Goal: Find specific page/section: Find specific page/section

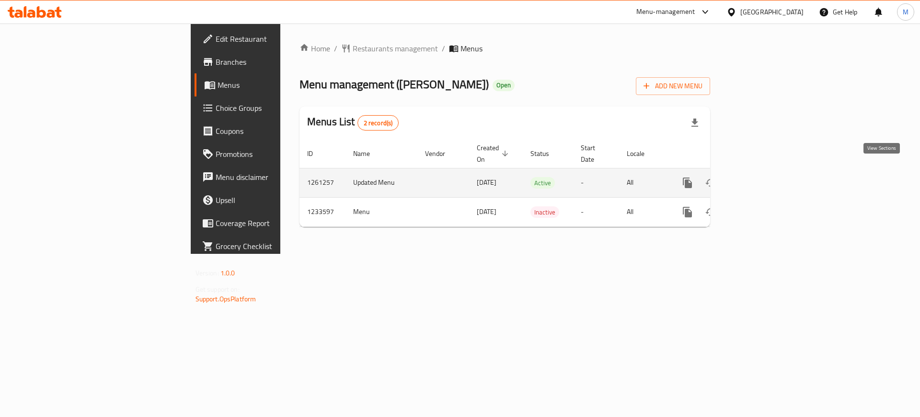
click at [763, 177] on icon "enhanced table" at bounding box center [757, 183] width 12 height 12
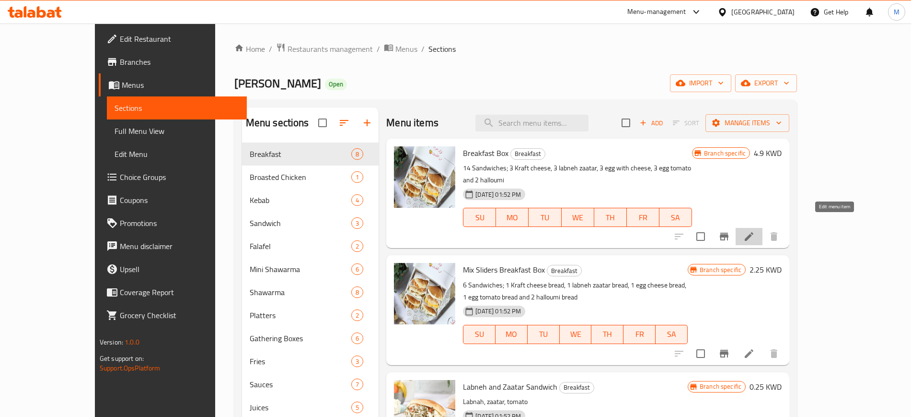
click at [755, 231] on icon at bounding box center [750, 237] width 12 height 12
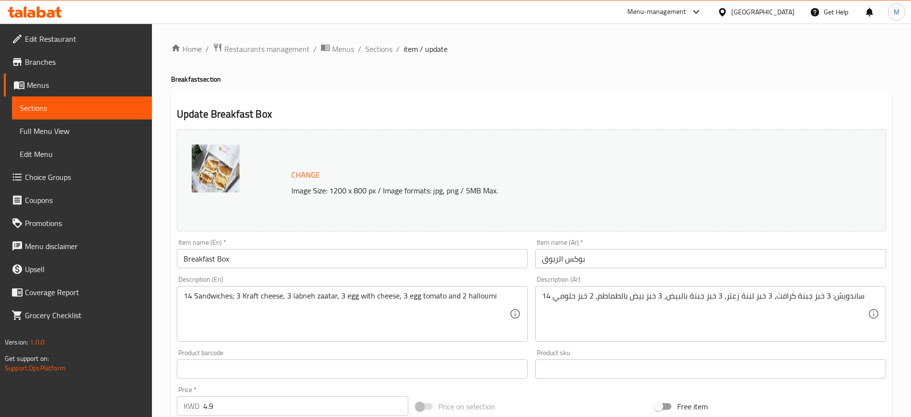
drag, startPoint x: 384, startPoint y: 53, endPoint x: 399, endPoint y: 65, distance: 18.8
click at [384, 53] on span "Sections" at bounding box center [378, 49] width 27 height 12
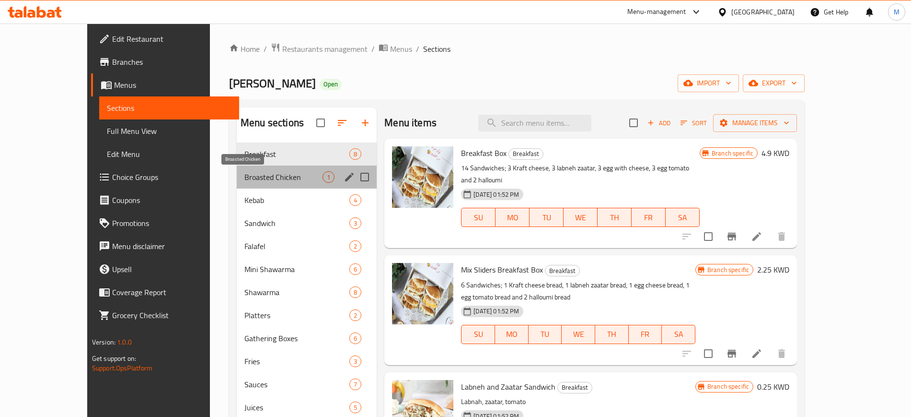
click at [260, 180] on span "Broasted Chicken" at bounding box center [283, 177] width 78 height 12
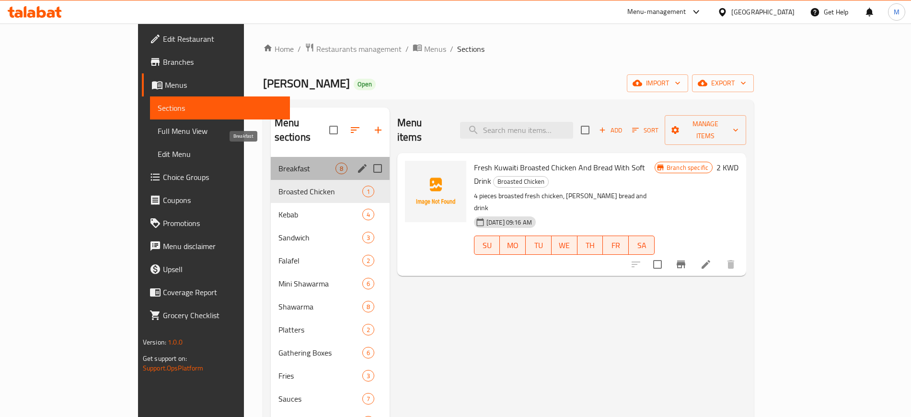
click at [279, 163] on span "Breakfast" at bounding box center [307, 169] width 57 height 12
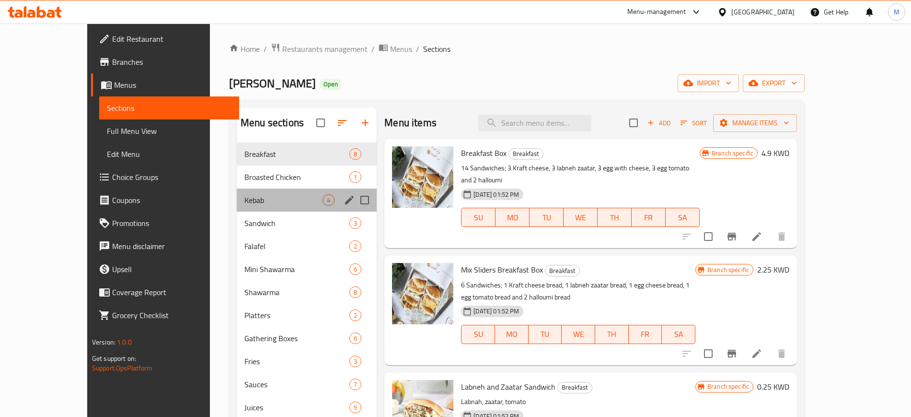
click at [238, 193] on div "Kebab 4" at bounding box center [307, 199] width 140 height 23
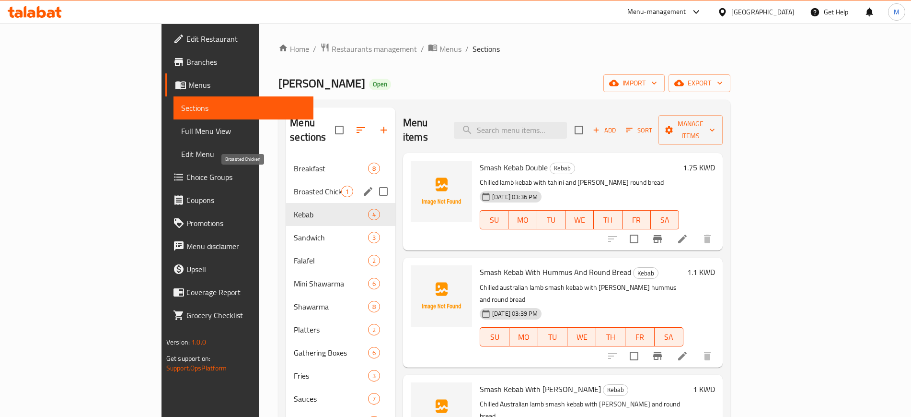
drag, startPoint x: 241, startPoint y: 179, endPoint x: 239, endPoint y: 153, distance: 26.0
click at [294, 186] on span "Broasted Chicken" at bounding box center [317, 192] width 47 height 12
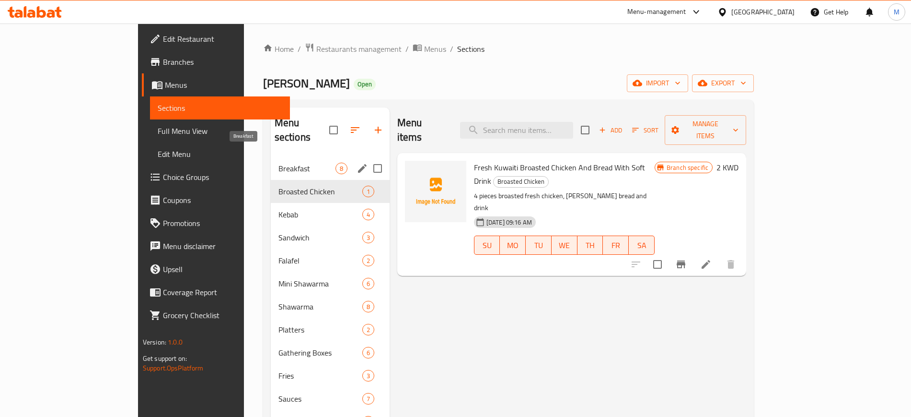
click at [279, 163] on span "Breakfast" at bounding box center [307, 169] width 57 height 12
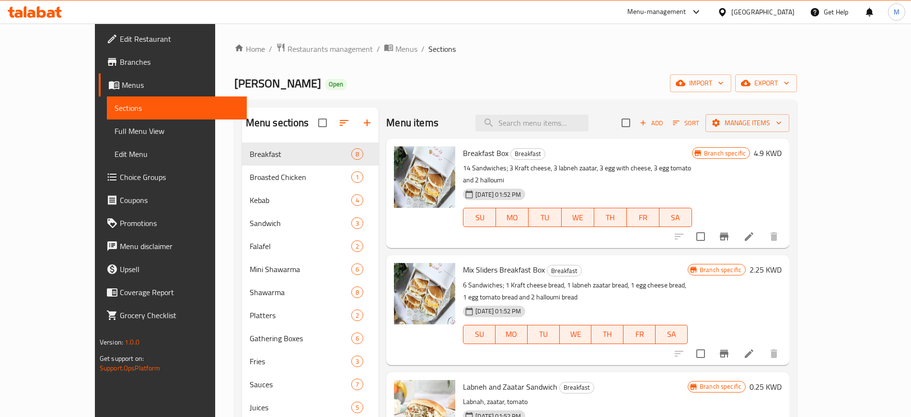
click at [571, 71] on div "Home / Restaurants management / Menus / Sections [PERSON_NAME] Open import expo…" at bounding box center [515, 287] width 563 height 489
click at [619, 380] on h6 "Labneh and Zaatar Sandwich Breakfast" at bounding box center [575, 386] width 225 height 13
click at [548, 63] on div "Home / Restaurants management / Menus / Sections [PERSON_NAME] Open import expo…" at bounding box center [515, 287] width 563 height 489
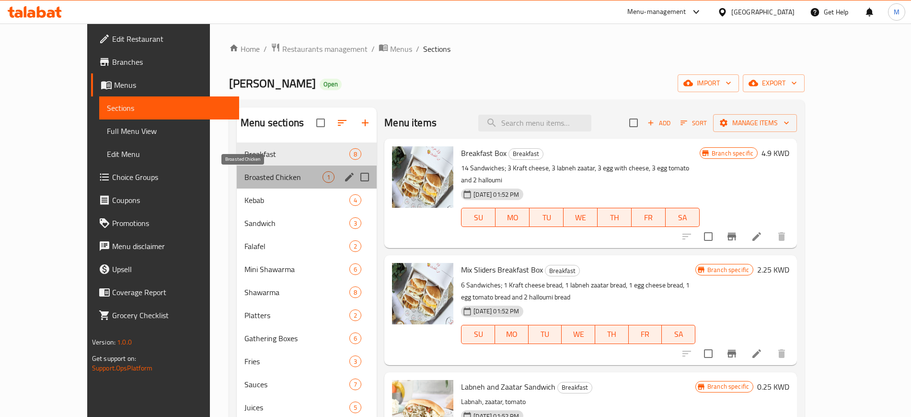
click at [253, 176] on span "Broasted Chicken" at bounding box center [283, 177] width 78 height 12
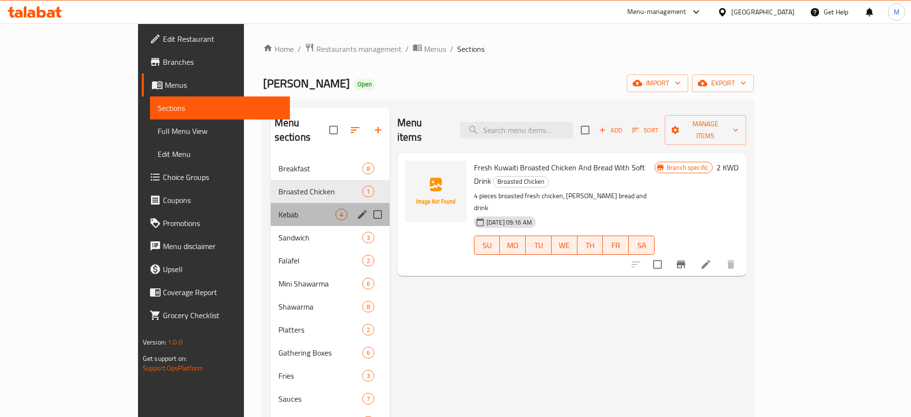
click at [271, 203] on div "Kebab 4" at bounding box center [330, 214] width 119 height 23
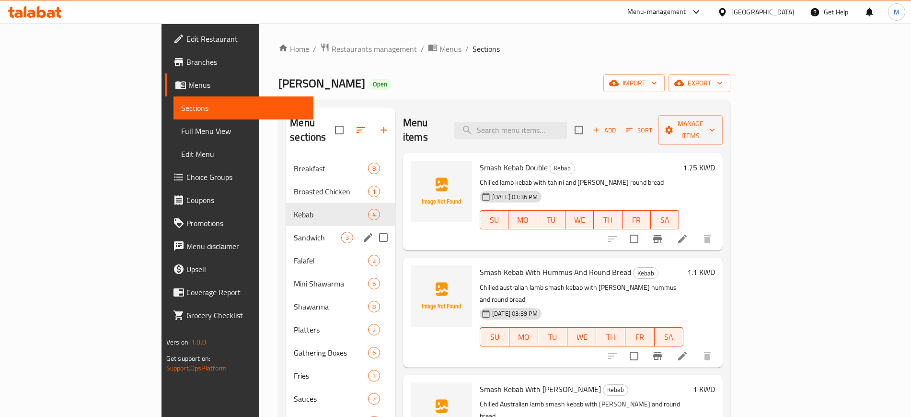
click at [286, 226] on div "Sandwich 3" at bounding box center [340, 237] width 109 height 23
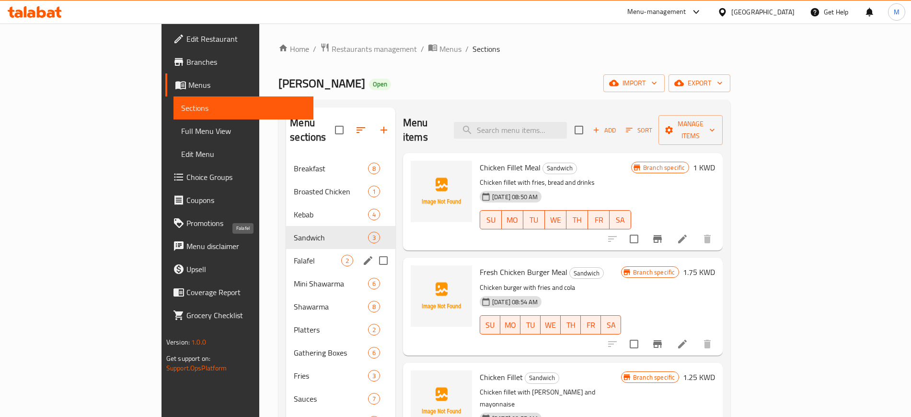
click at [294, 255] on span "Falafel" at bounding box center [317, 261] width 47 height 12
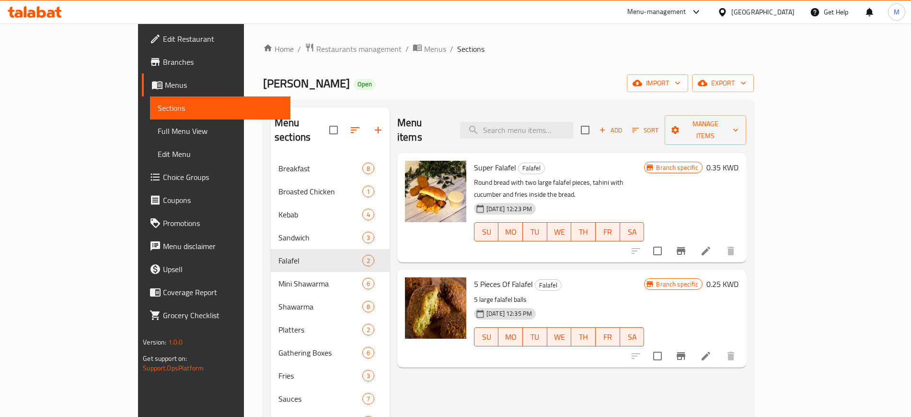
click at [394, 92] on div "Home / Restaurants management / Menus / Sections [PERSON_NAME] Open import expo…" at bounding box center [508, 290] width 491 height 494
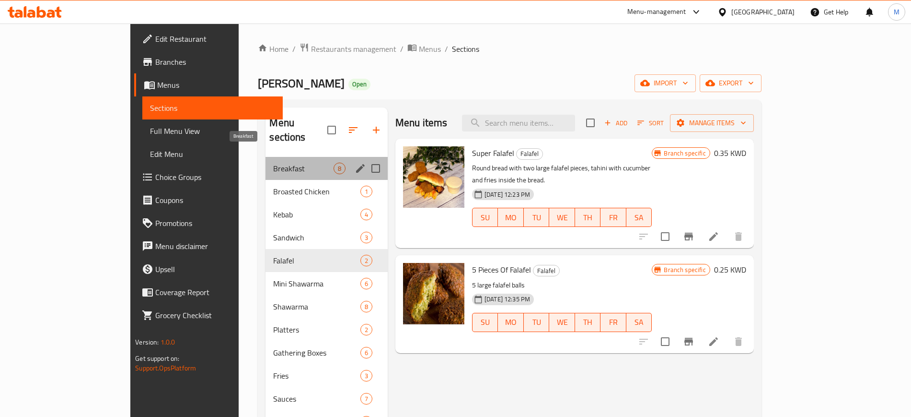
click at [273, 163] on span "Breakfast" at bounding box center [303, 169] width 60 height 12
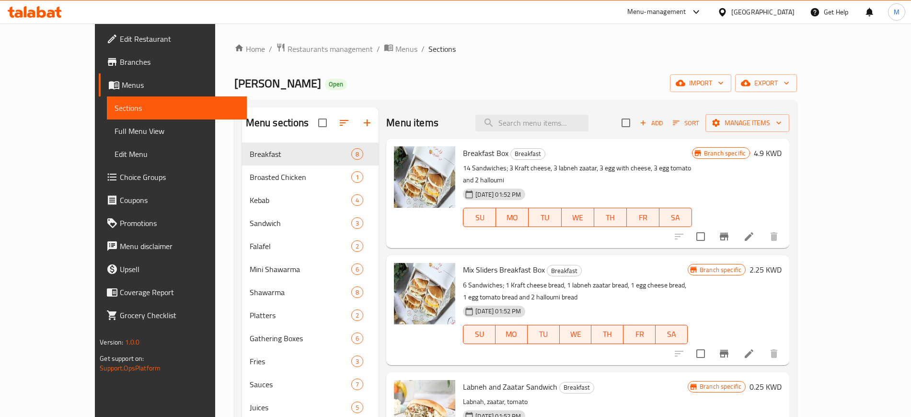
click at [293, 83] on div "[PERSON_NAME] Open import export" at bounding box center [515, 83] width 563 height 18
click at [529, 72] on div "Home / Restaurants management / Menus / Sections [PERSON_NAME] Open import expo…" at bounding box center [515, 287] width 563 height 489
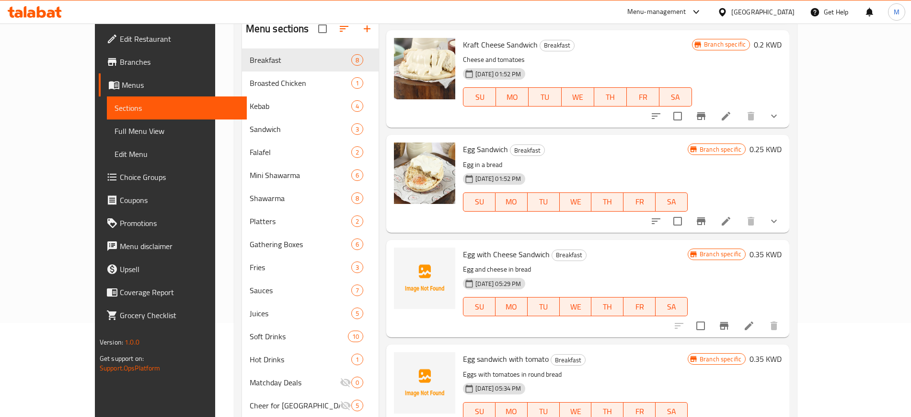
scroll to position [134, 0]
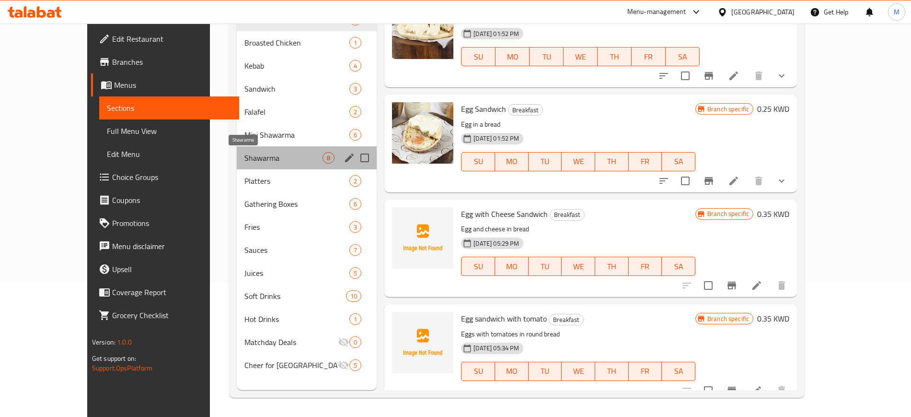
click at [292, 162] on span "Shawarma" at bounding box center [283, 158] width 78 height 12
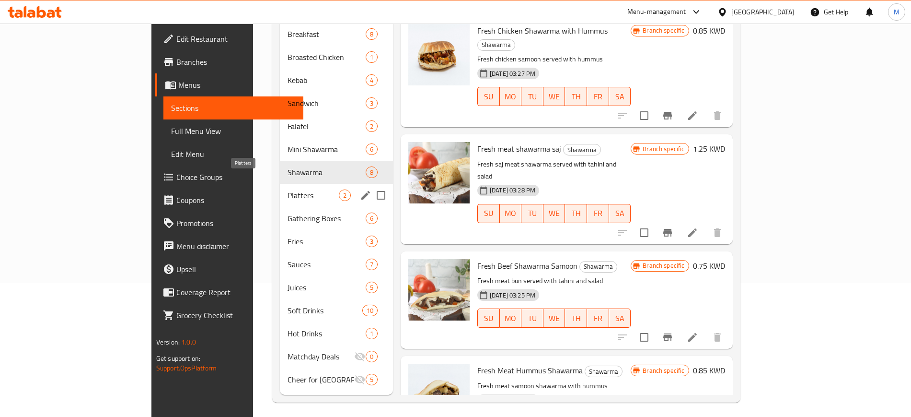
scroll to position [445, 0]
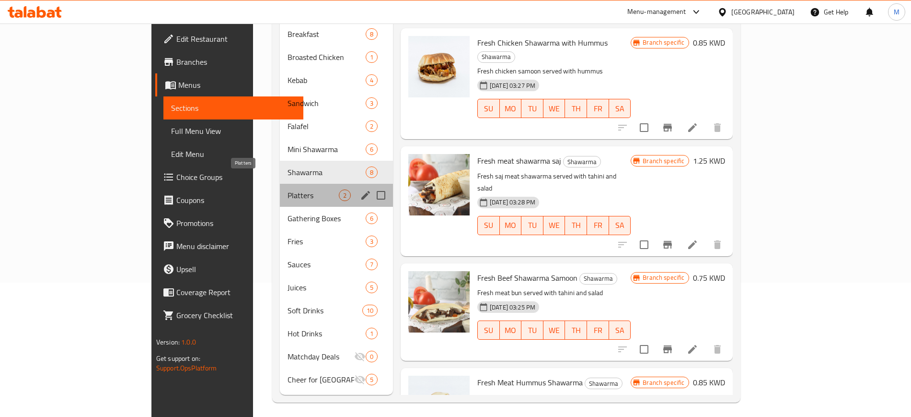
click at [288, 189] on span "Platters" at bounding box center [313, 195] width 51 height 12
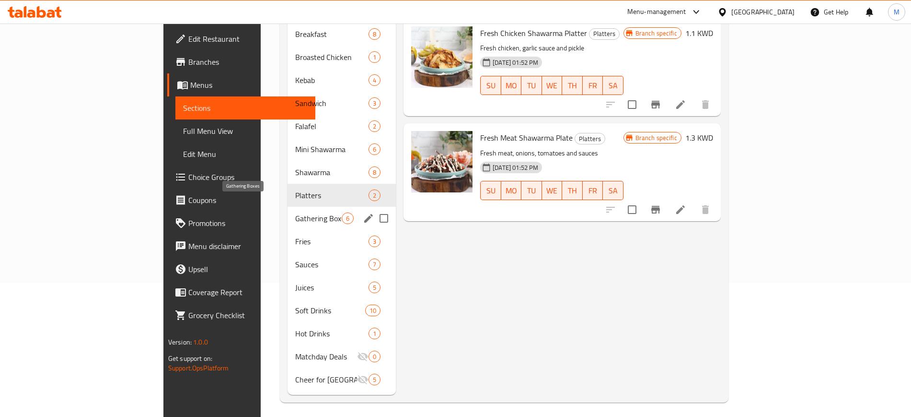
click at [295, 212] on span "Gathering Boxes" at bounding box center [318, 218] width 46 height 12
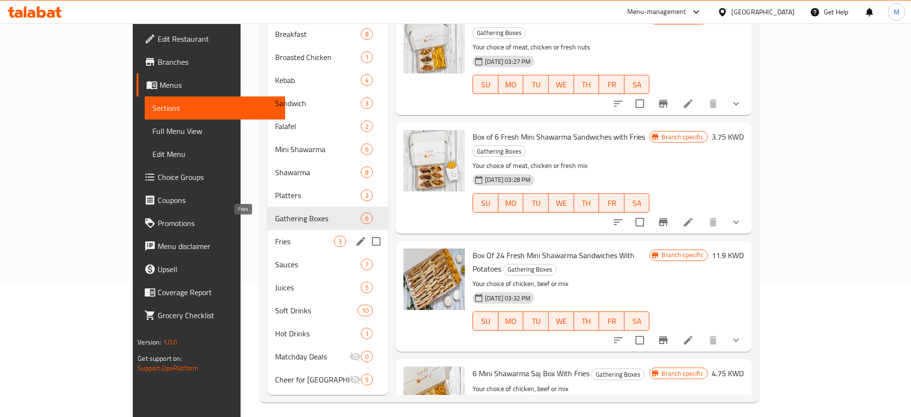
click at [283, 235] on span "Fries" at bounding box center [304, 241] width 59 height 12
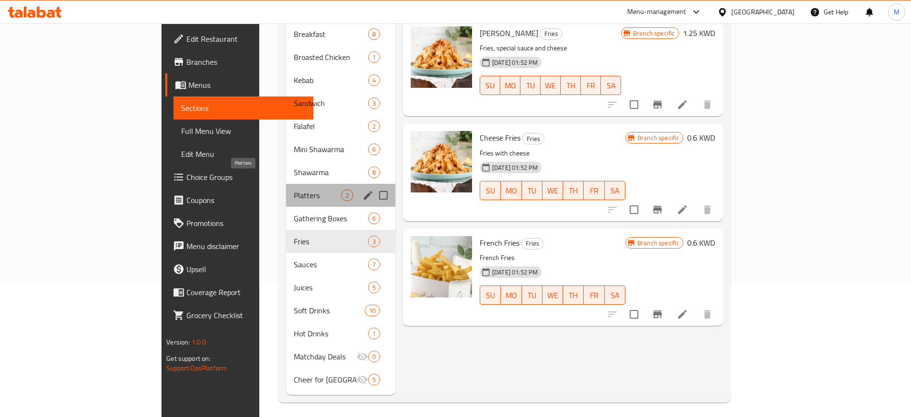
click at [294, 189] on span "Platters" at bounding box center [317, 195] width 47 height 12
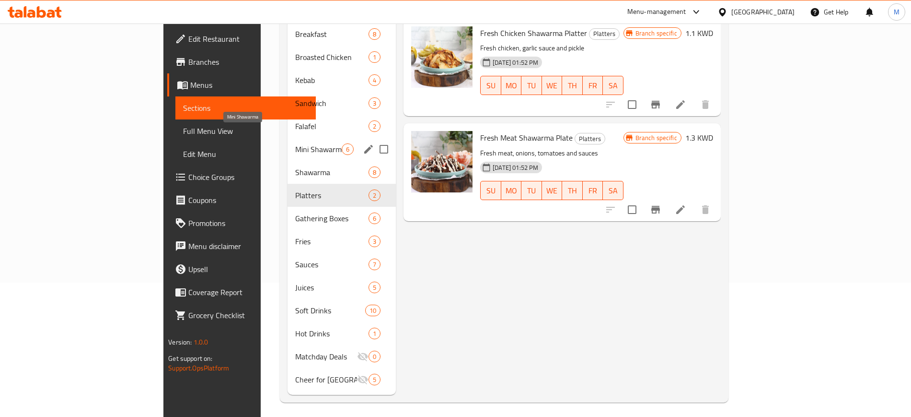
click at [295, 143] on span "Mini Shawarma" at bounding box center [318, 149] width 46 height 12
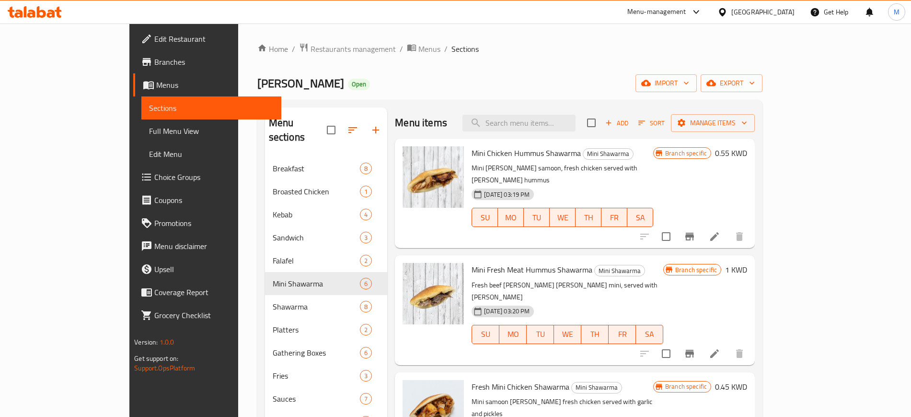
click at [300, 81] on div "[PERSON_NAME] Open import export" at bounding box center [510, 83] width 506 height 18
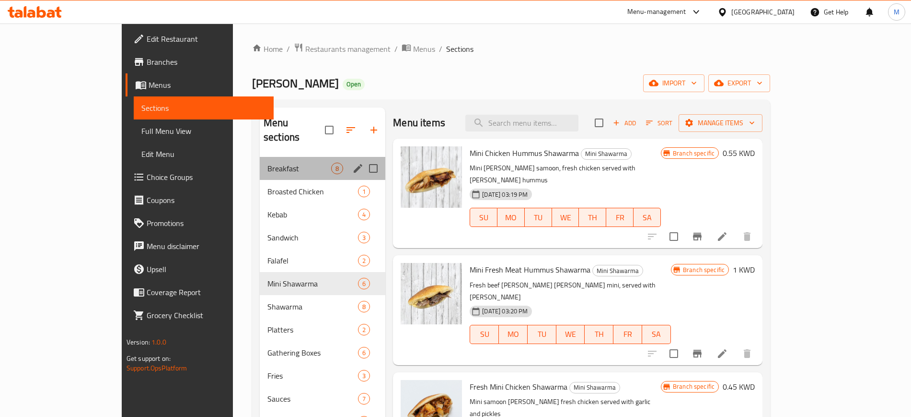
click at [260, 157] on div "Breakfast 8" at bounding box center [323, 168] width 126 height 23
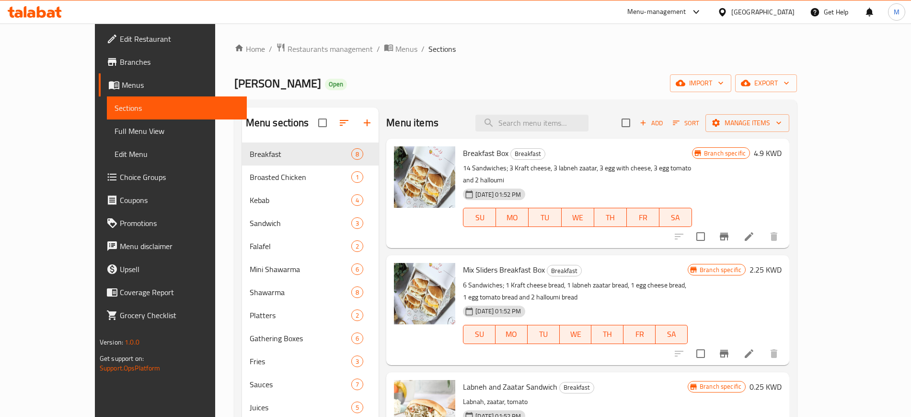
click at [444, 58] on div "Home / Restaurants management / Menus / Sections [PERSON_NAME] Open import expo…" at bounding box center [515, 287] width 563 height 489
click at [622, 53] on ol "Home / Restaurants management / Menus / Sections" at bounding box center [515, 49] width 563 height 12
drag, startPoint x: 292, startPoint y: 83, endPoint x: 276, endPoint y: 57, distance: 31.4
click at [287, 74] on div "[PERSON_NAME] Open import export" at bounding box center [515, 83] width 563 height 18
click at [288, 49] on span "Restaurants management" at bounding box center [330, 49] width 85 height 12
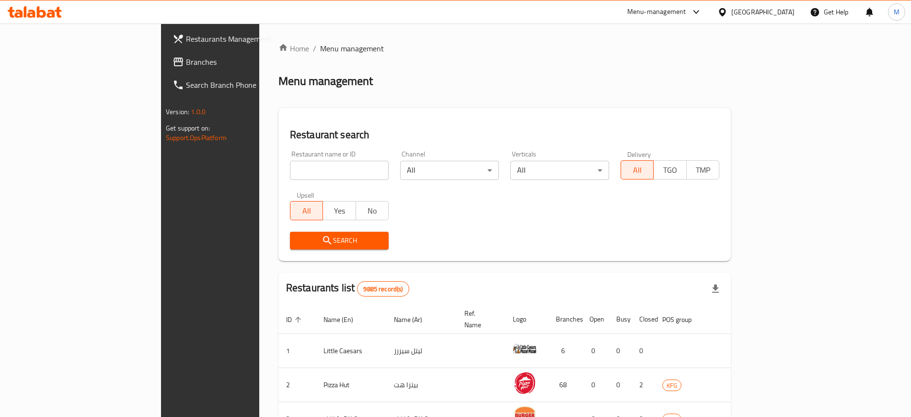
click at [290, 170] on input "search" at bounding box center [339, 170] width 99 height 19
type input "dragon fruit"
click button "Search" at bounding box center [339, 241] width 99 height 18
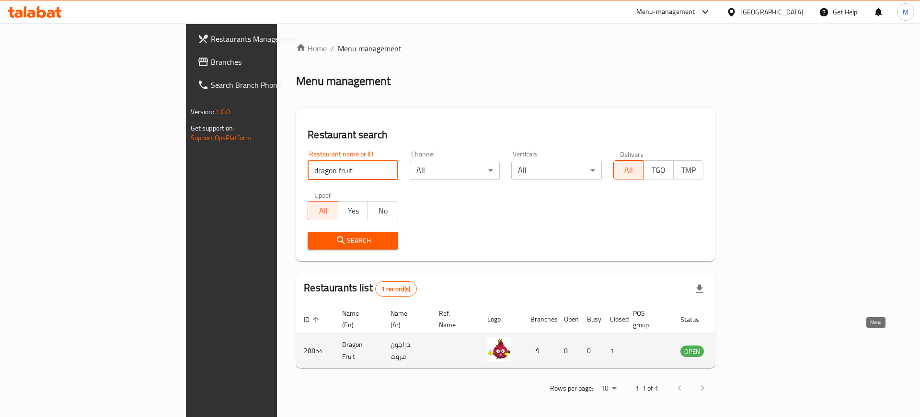
click at [743, 345] on icon "enhanced table" at bounding box center [737, 351] width 12 height 12
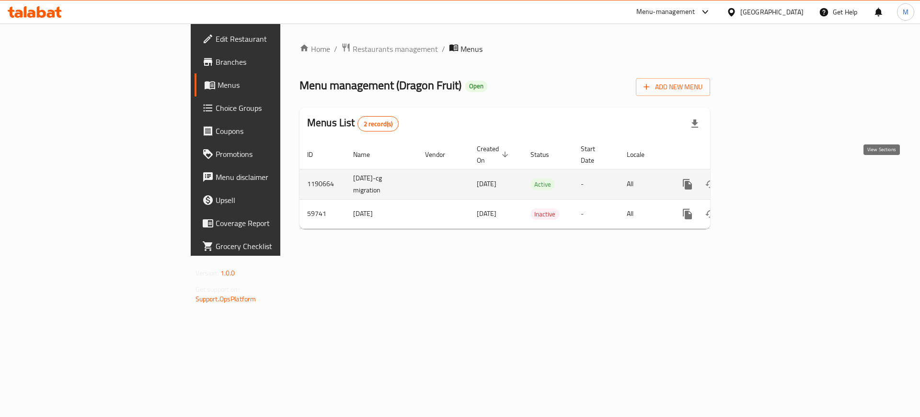
click at [763, 178] on icon "enhanced table" at bounding box center [757, 184] width 12 height 12
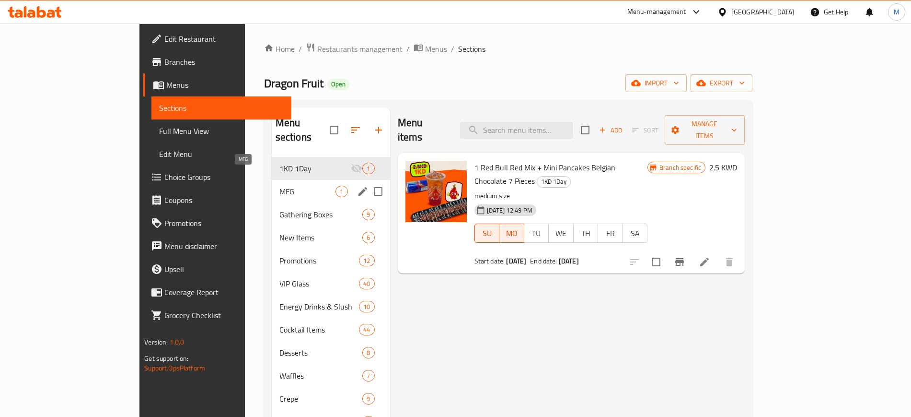
click at [279, 186] on span "MFG" at bounding box center [307, 192] width 57 height 12
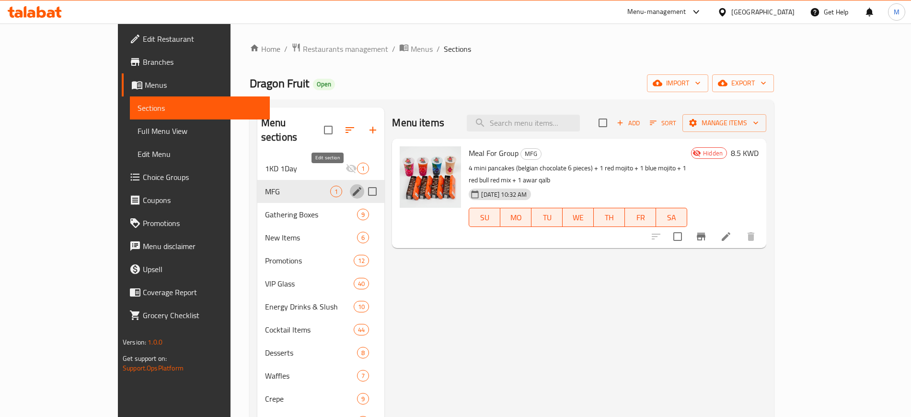
click at [351, 186] on icon "edit" at bounding box center [357, 192] width 12 height 12
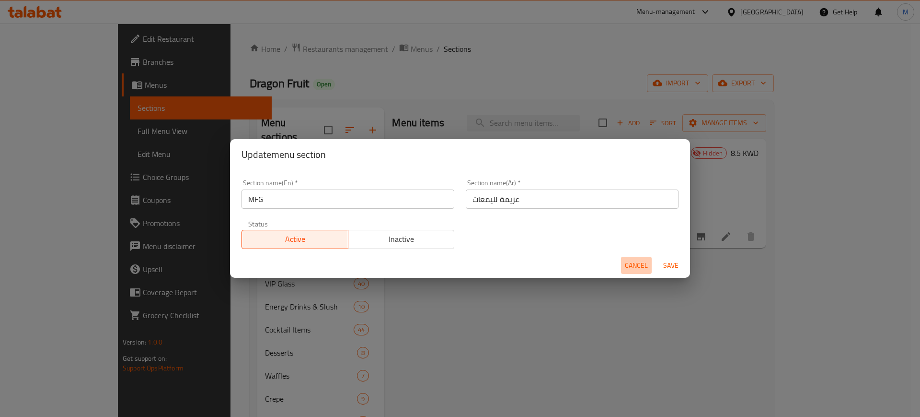
click at [637, 267] on span "Cancel" at bounding box center [636, 265] width 23 height 12
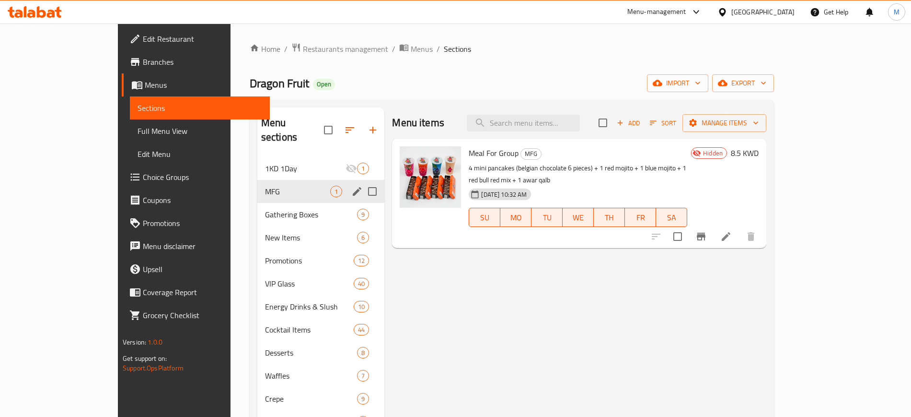
click at [496, 165] on p "4 mini pancakes (belgian chocolate 6 pieces) + 1 red mojito + 1 blue mojito + 1…" at bounding box center [578, 174] width 219 height 24
drag, startPoint x: 471, startPoint y: 169, endPoint x: 755, endPoint y: 162, distance: 284.8
click at [687, 162] on p "4 mini pancakes (belgian chocolate 6 pieces) + 1 red mojito + 1 blue mojito + 1…" at bounding box center [578, 174] width 219 height 24
click at [687, 168] on p "4 mini pancakes (belgian chocolate 6 pieces) + 1 red mojito + 1 blue mojito + 1…" at bounding box center [578, 174] width 219 height 24
click at [418, 84] on div "Dragon Fruit Open import export" at bounding box center [512, 83] width 524 height 18
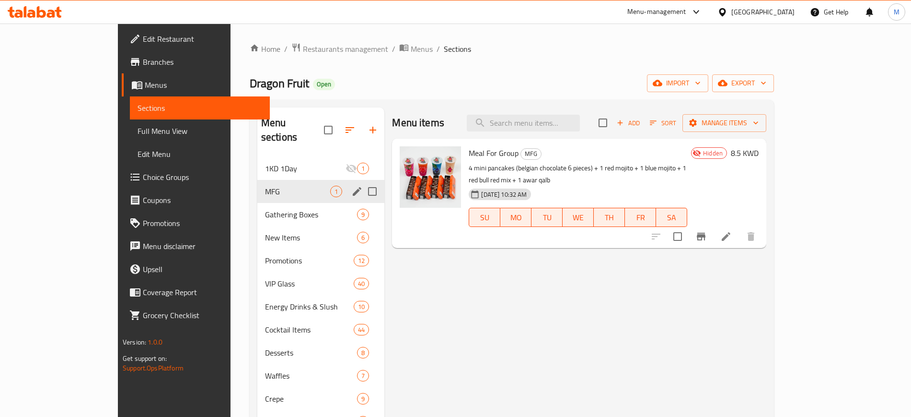
click at [34, 11] on icon at bounding box center [31, 14] width 8 height 8
